Goal: Task Accomplishment & Management: Use online tool/utility

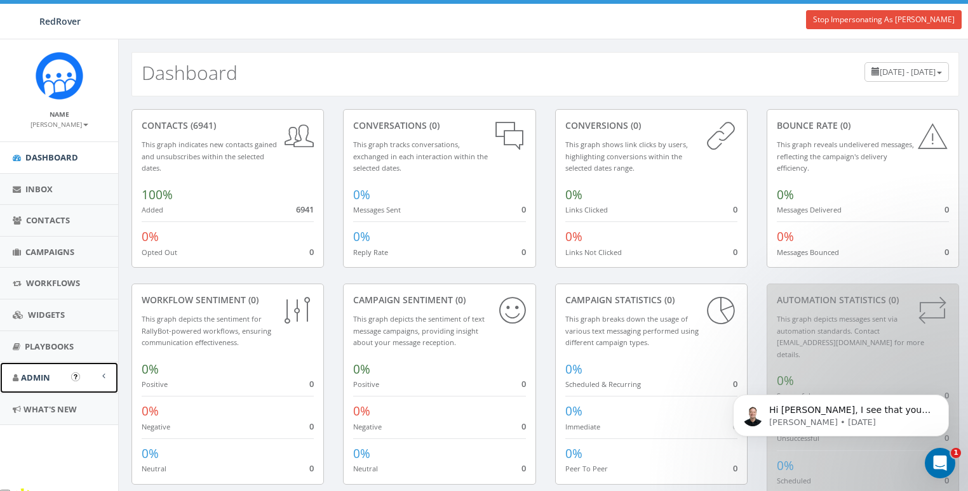
drag, startPoint x: 39, startPoint y: 371, endPoint x: 44, endPoint y: 377, distance: 6.7
click at [39, 372] on span "Admin" at bounding box center [35, 377] width 29 height 11
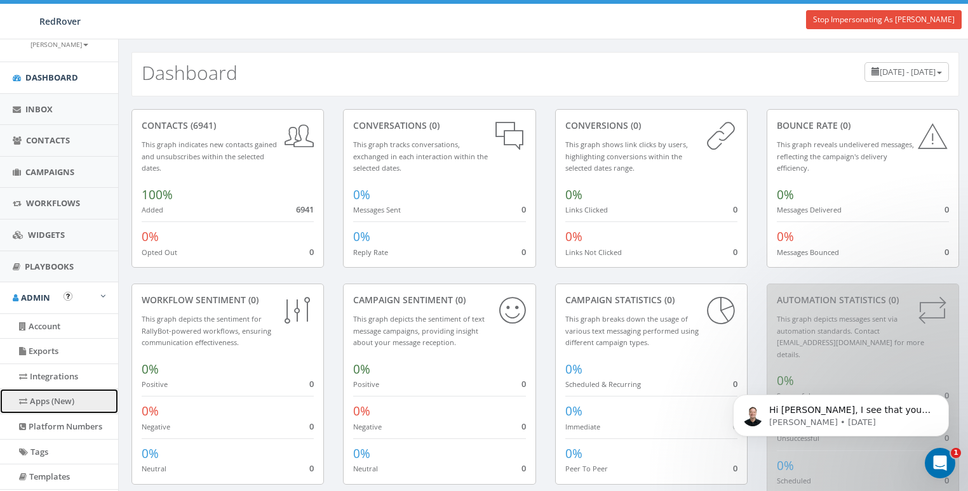
click at [37, 403] on link "Apps (New)" at bounding box center [59, 401] width 118 height 25
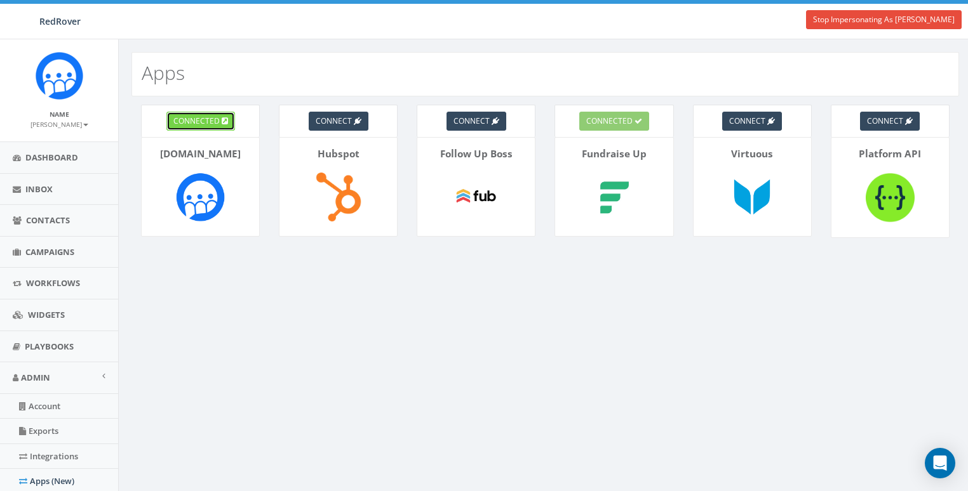
click at [222, 127] on link "connected" at bounding box center [200, 121] width 69 height 19
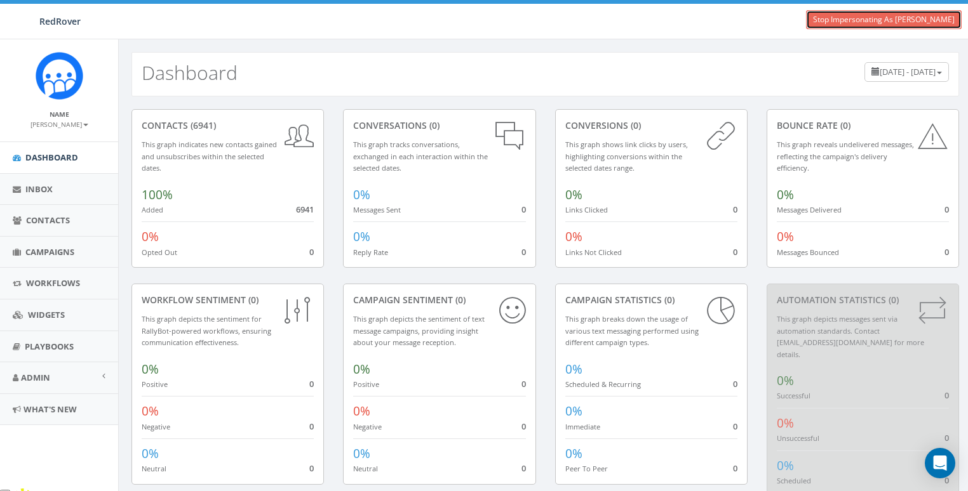
click at [883, 18] on link "Stop Impersonating As [PERSON_NAME]" at bounding box center [884, 19] width 156 height 19
